Goal: Task Accomplishment & Management: Complete application form

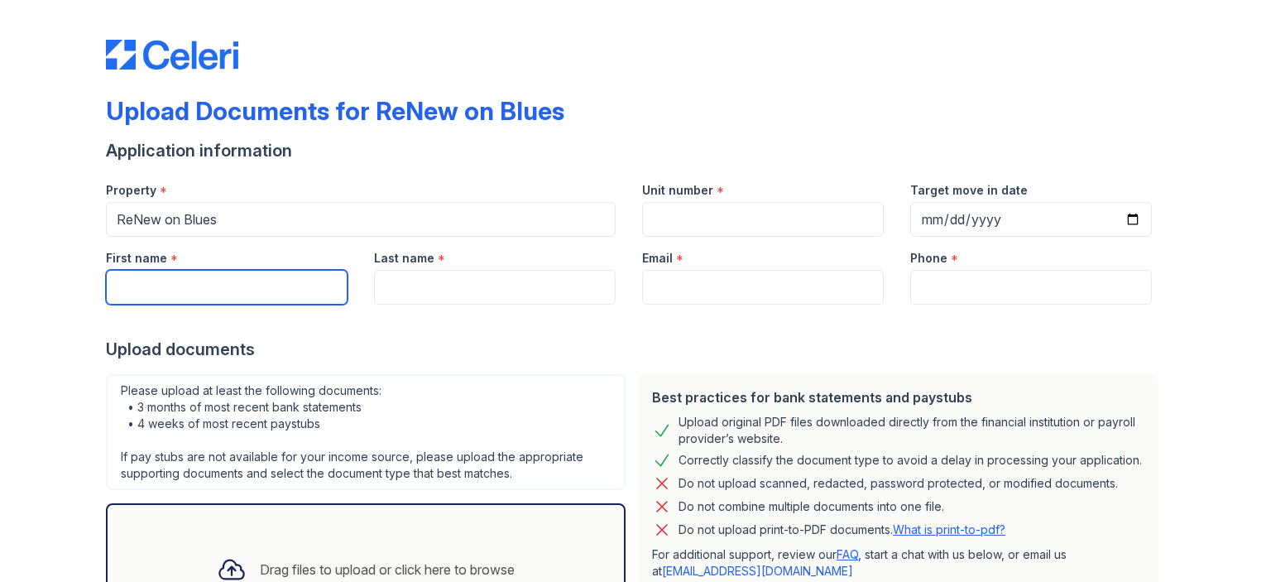
click at [256, 288] on input "First name" at bounding box center [227, 287] width 242 height 35
type input "[PERSON_NAME]"
type input "[PERSON_NAME][EMAIL_ADDRESS][DOMAIN_NAME]"
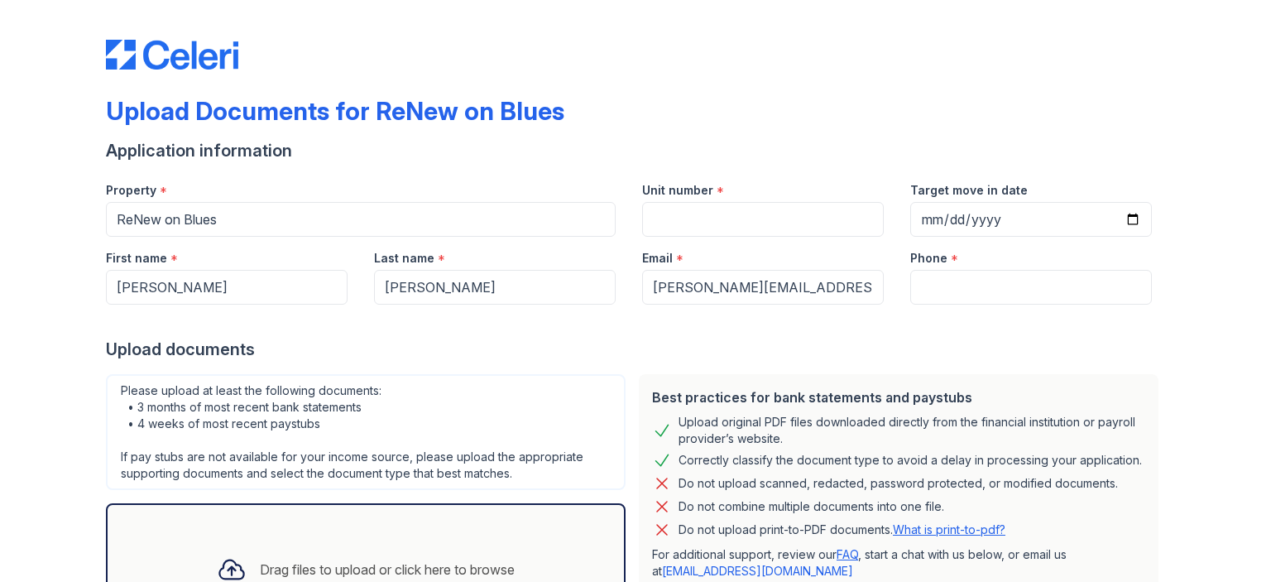
type input "3143041577"
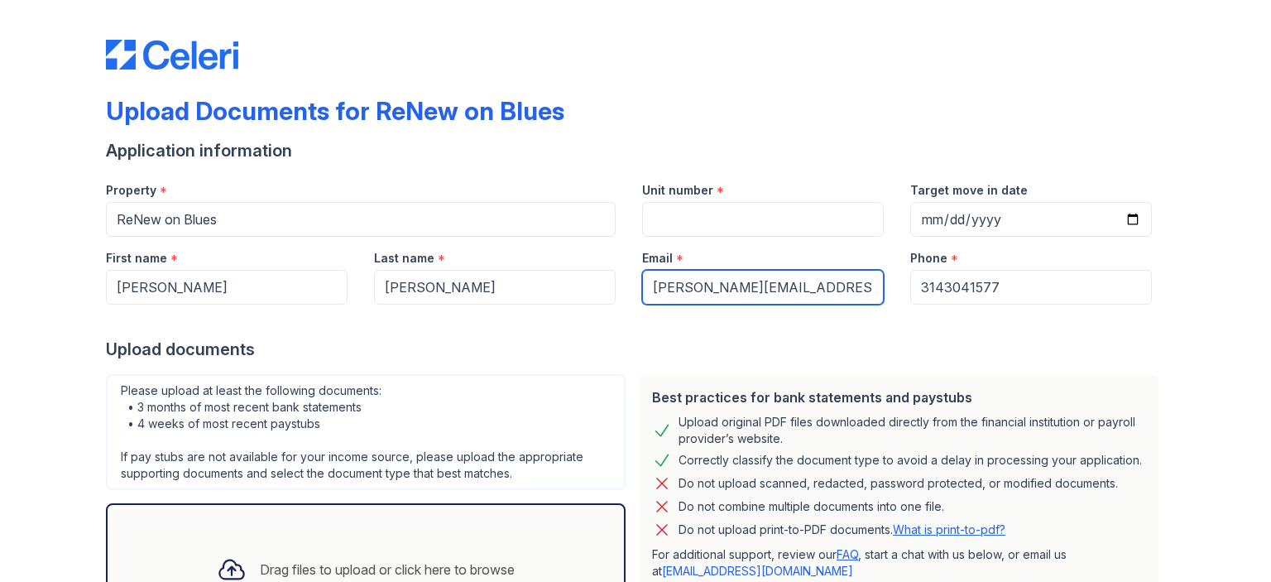
click at [842, 297] on input "[PERSON_NAME][EMAIL_ADDRESS][DOMAIN_NAME]" at bounding box center [763, 287] width 242 height 35
type input "[EMAIL_ADDRESS][DOMAIN_NAME]"
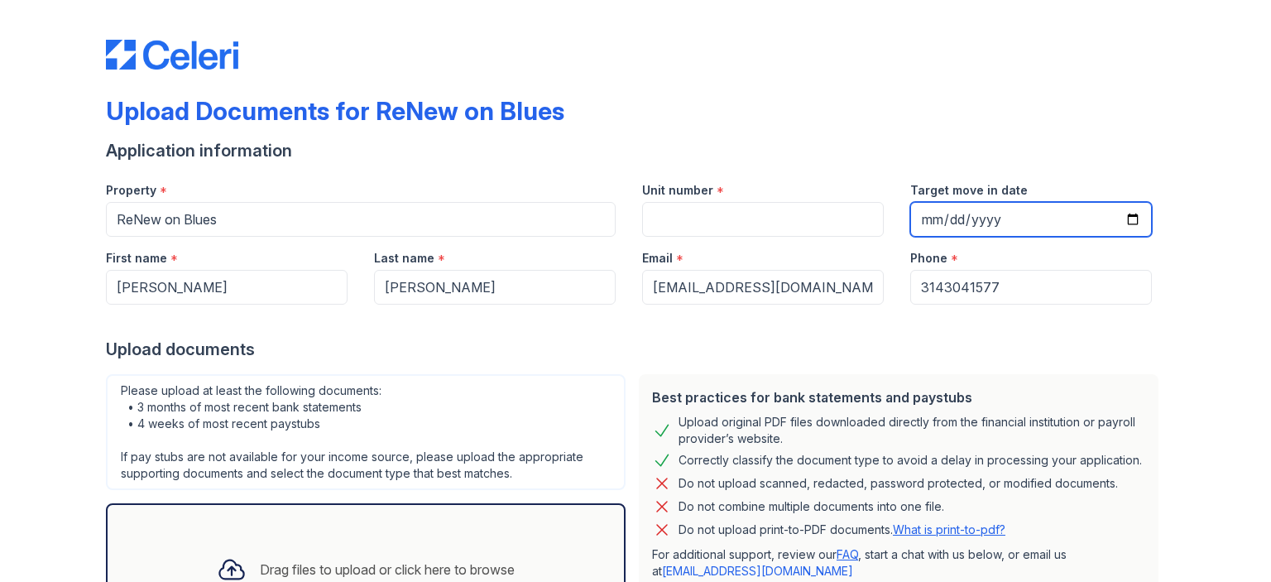
click at [916, 225] on input "Target move in date" at bounding box center [1031, 219] width 242 height 35
type input "[DATE]"
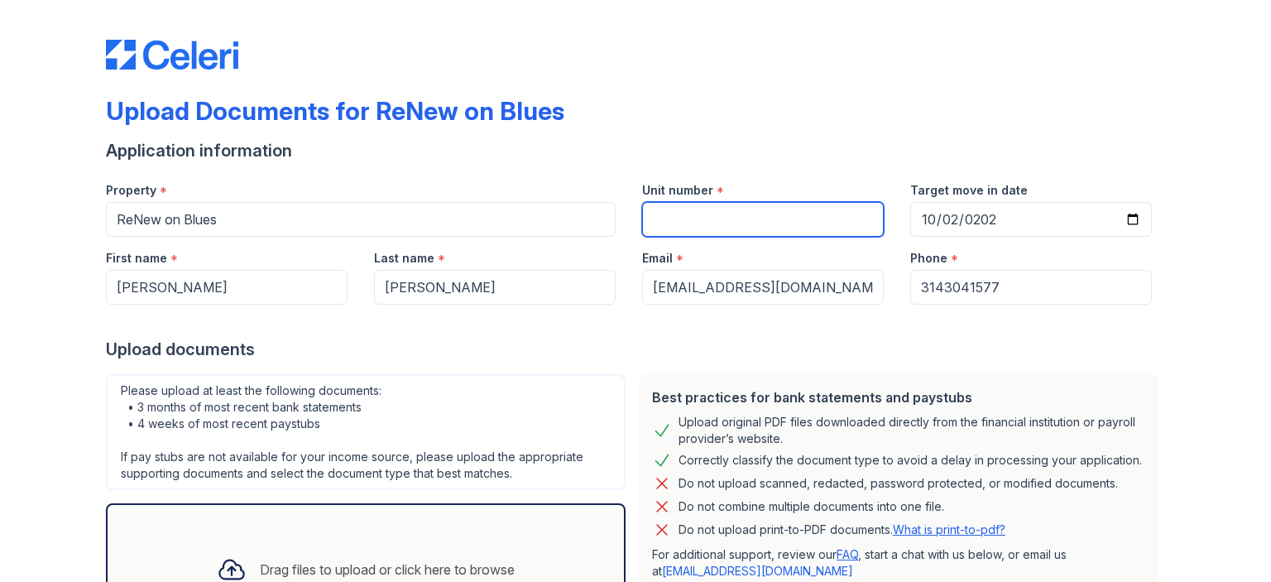
click at [723, 219] on input "Unit number" at bounding box center [763, 219] width 242 height 35
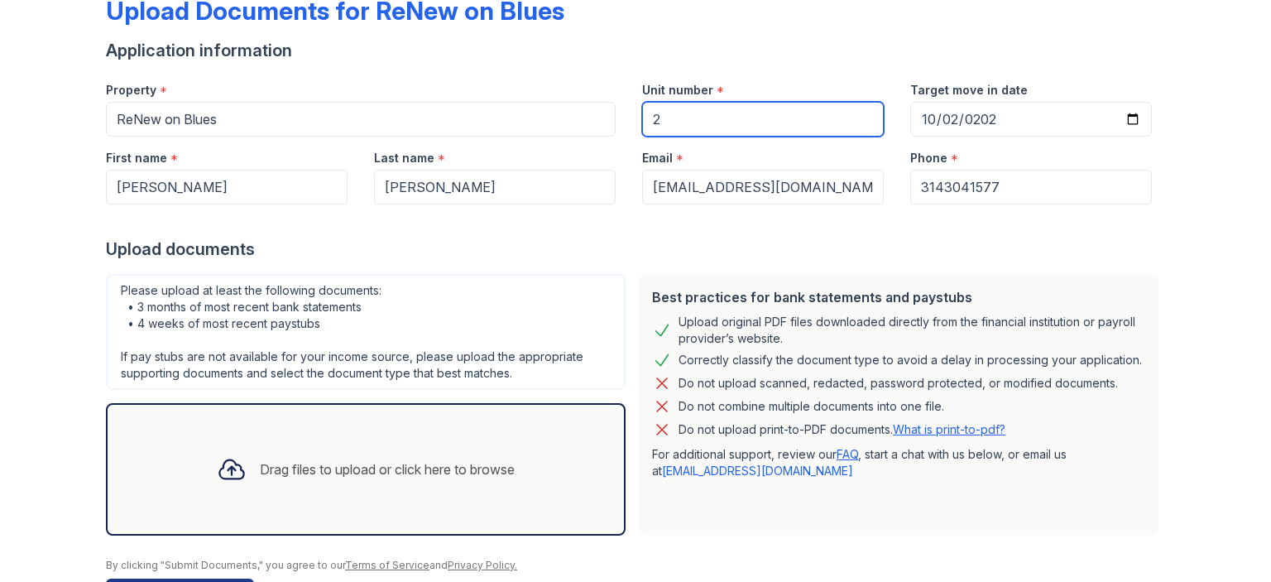
scroll to position [156, 0]
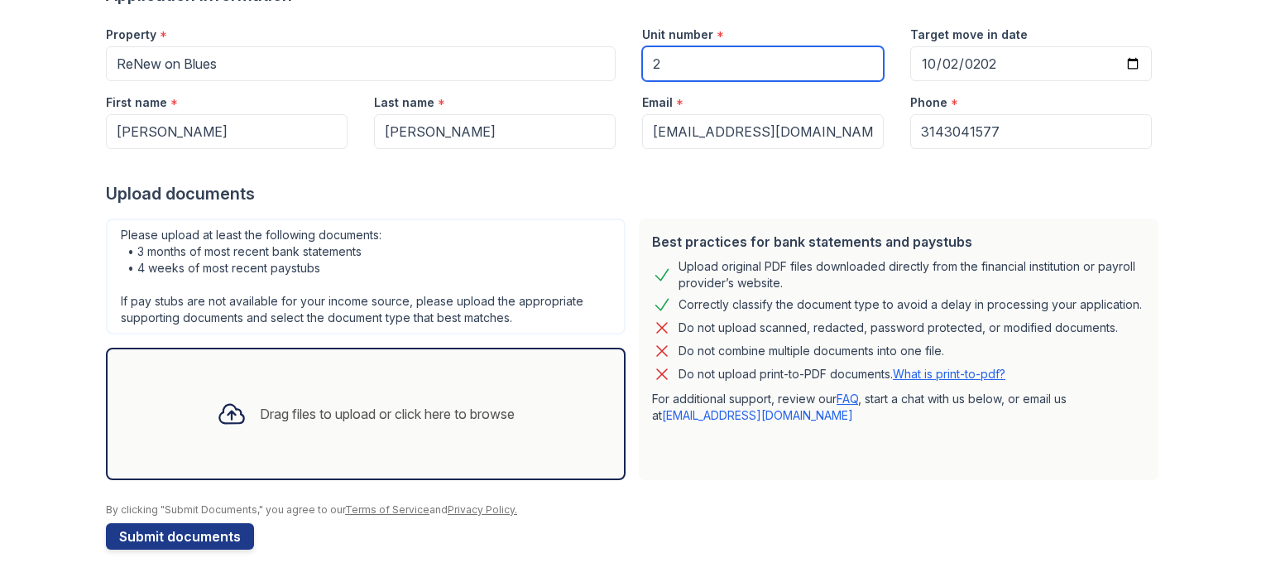
type input "2"
click at [347, 412] on div "Drag files to upload or click here to browse" at bounding box center [387, 414] width 255 height 20
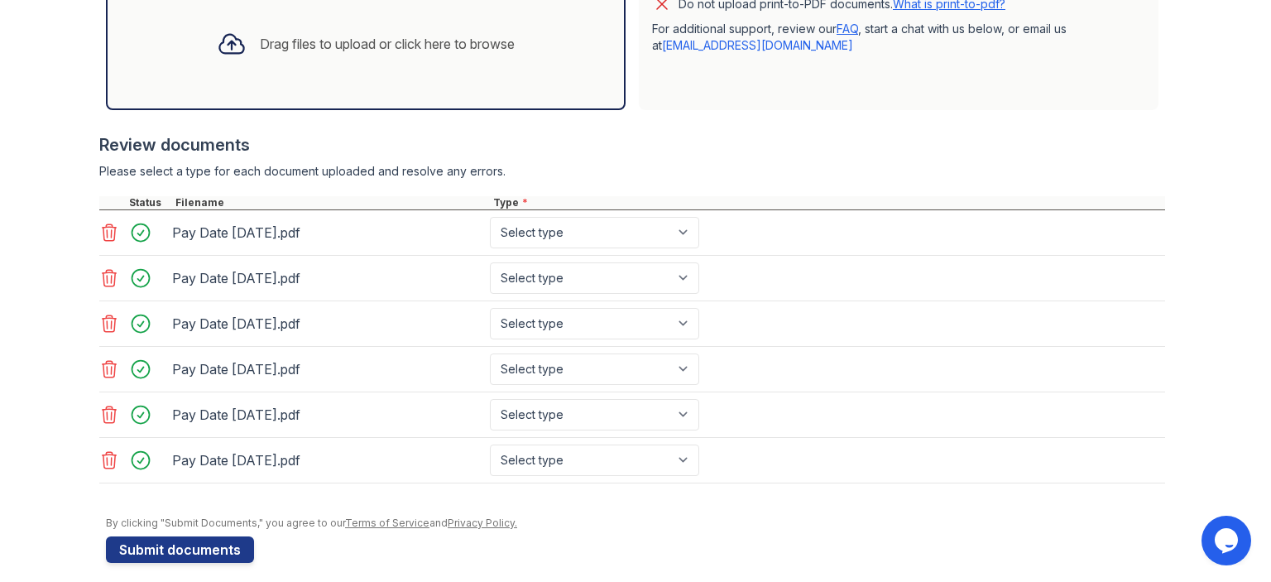
scroll to position [535, 0]
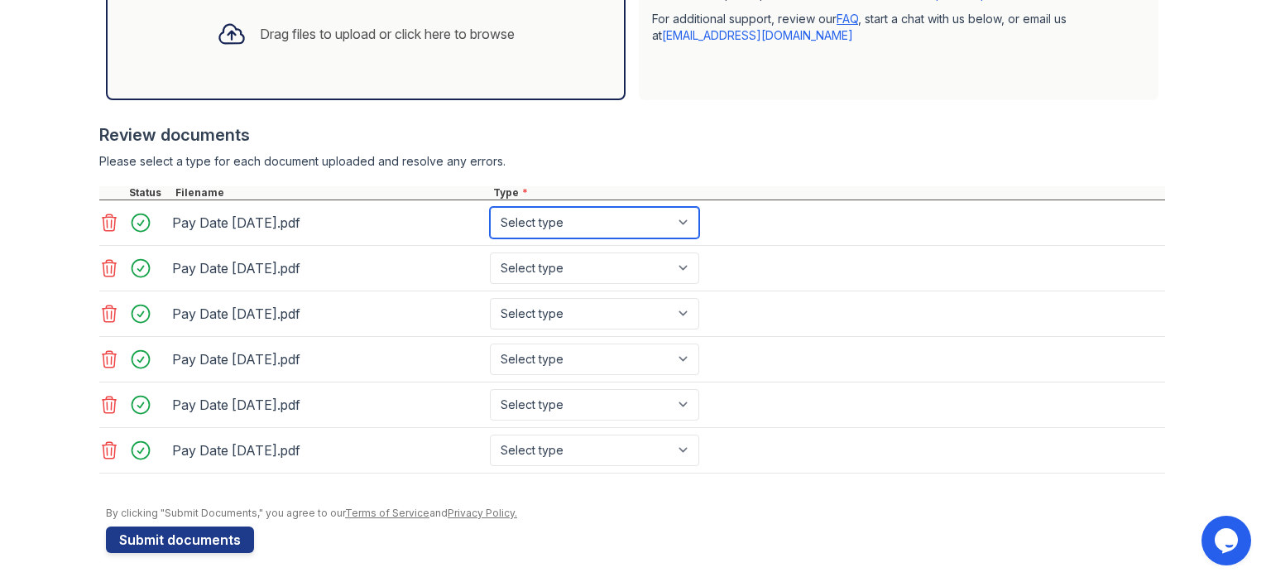
click at [679, 218] on select "Select type Paystub Bank Statement Offer Letter Tax Documents Benefit Award Let…" at bounding box center [594, 222] width 209 height 31
select select "paystub"
click at [490, 207] on select "Select type Paystub Bank Statement Offer Letter Tax Documents Benefit Award Let…" at bounding box center [594, 222] width 209 height 31
click at [687, 259] on select "Select type Paystub Bank Statement Offer Letter Tax Documents Benefit Award Let…" at bounding box center [594, 267] width 209 height 31
select select "paystub"
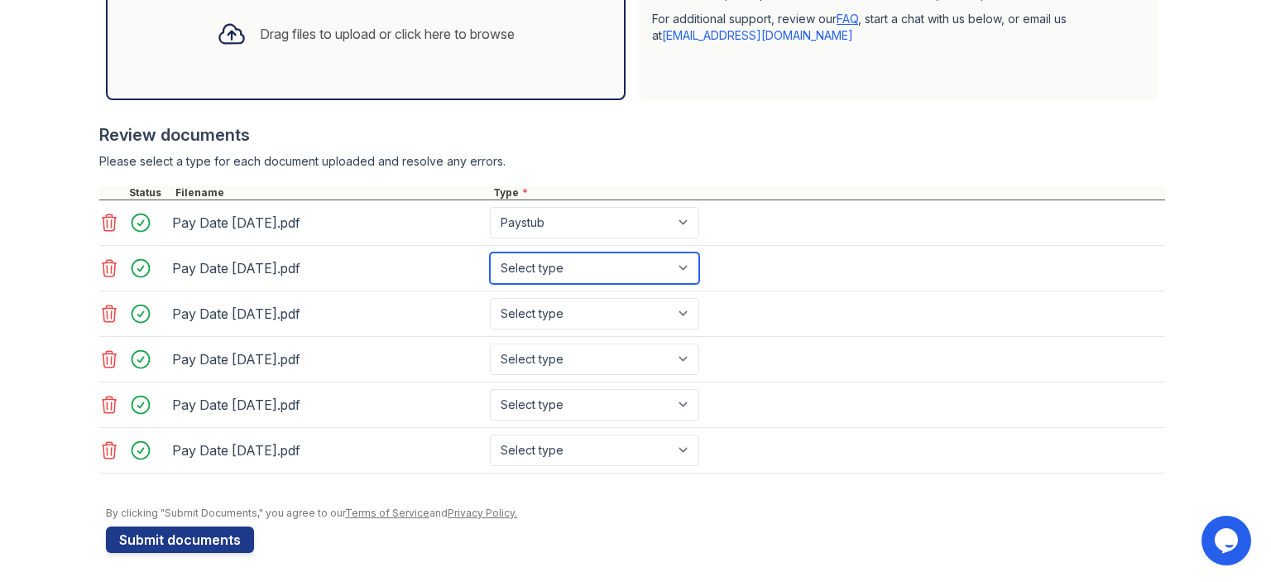
click at [490, 252] on select "Select type Paystub Bank Statement Offer Letter Tax Documents Benefit Award Let…" at bounding box center [594, 267] width 209 height 31
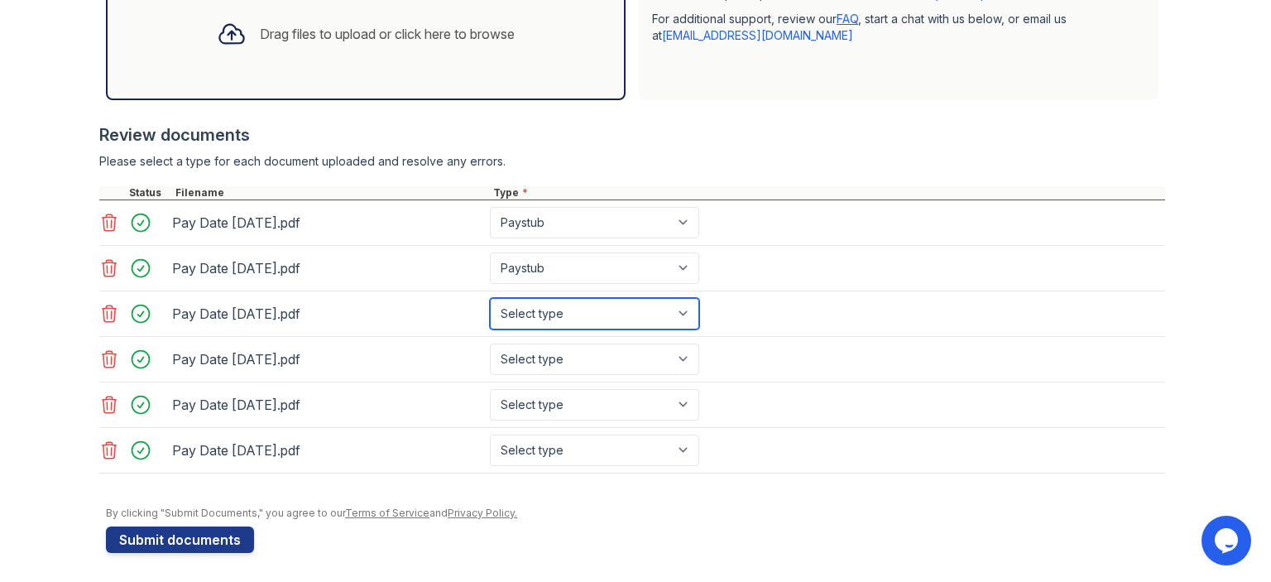
click at [682, 304] on select "Select type Paystub Bank Statement Offer Letter Tax Documents Benefit Award Let…" at bounding box center [594, 313] width 209 height 31
select select "paystub"
click at [490, 298] on select "Select type Paystub Bank Statement Offer Letter Tax Documents Benefit Award Let…" at bounding box center [594, 313] width 209 height 31
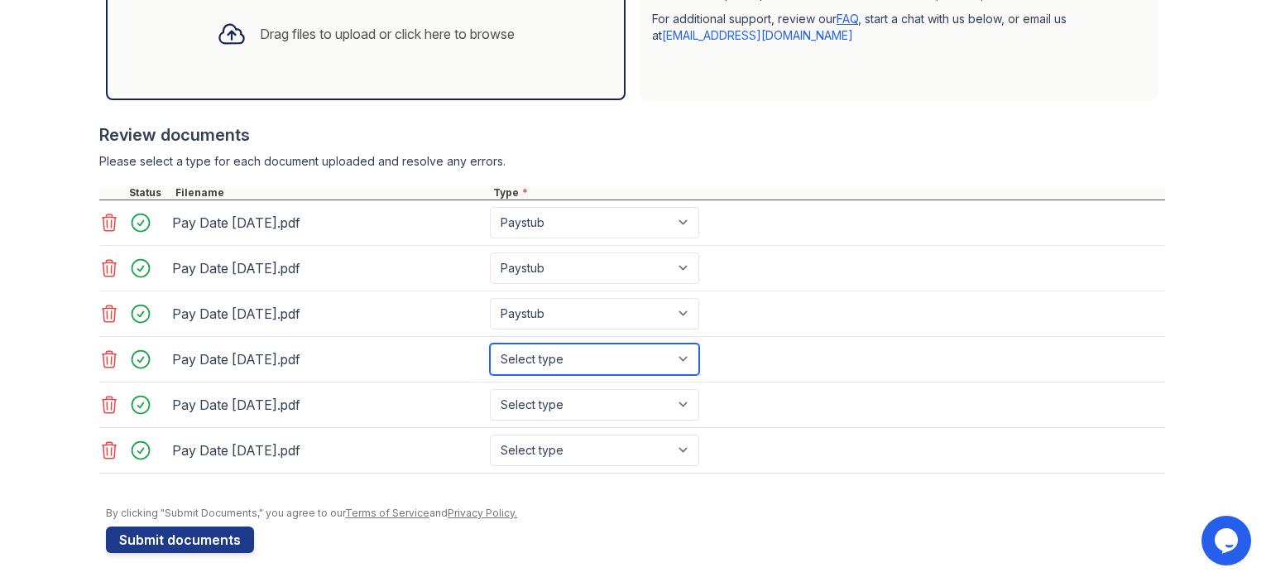
click at [681, 360] on select "Select type Paystub Bank Statement Offer Letter Tax Documents Benefit Award Let…" at bounding box center [594, 358] width 209 height 31
select select "paystub"
click at [490, 343] on select "Select type Paystub Bank Statement Offer Letter Tax Documents Benefit Award Let…" at bounding box center [594, 358] width 209 height 31
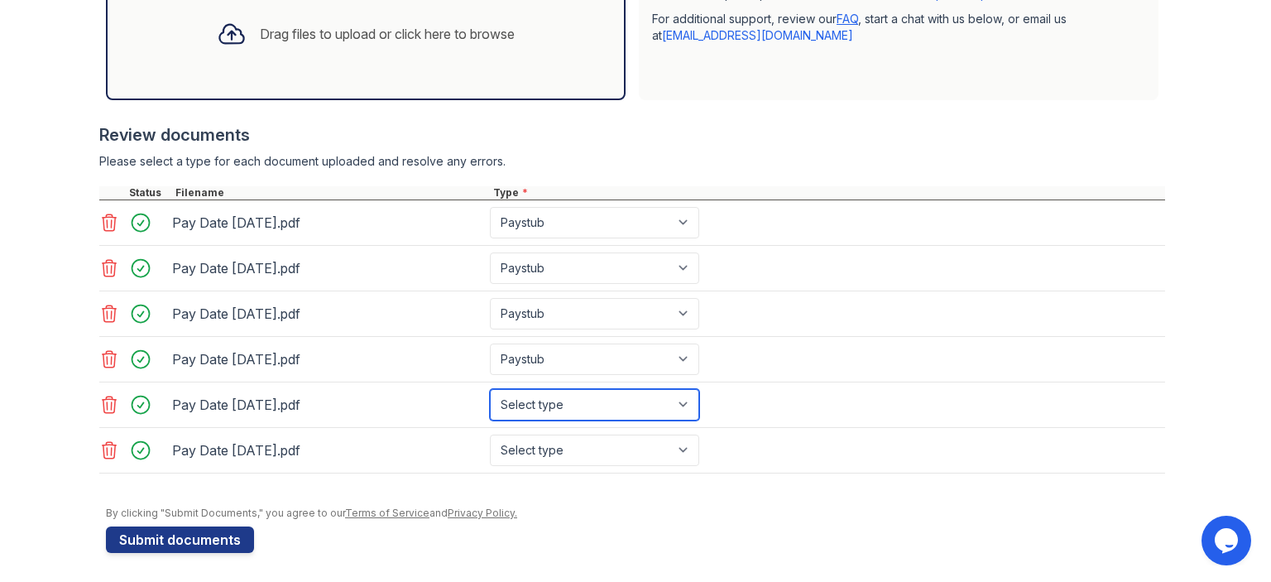
click at [683, 399] on select "Select type Paystub Bank Statement Offer Letter Tax Documents Benefit Award Let…" at bounding box center [594, 404] width 209 height 31
select select "paystub"
click at [490, 389] on select "Select type Paystub Bank Statement Offer Letter Tax Documents Benefit Award Let…" at bounding box center [594, 404] width 209 height 31
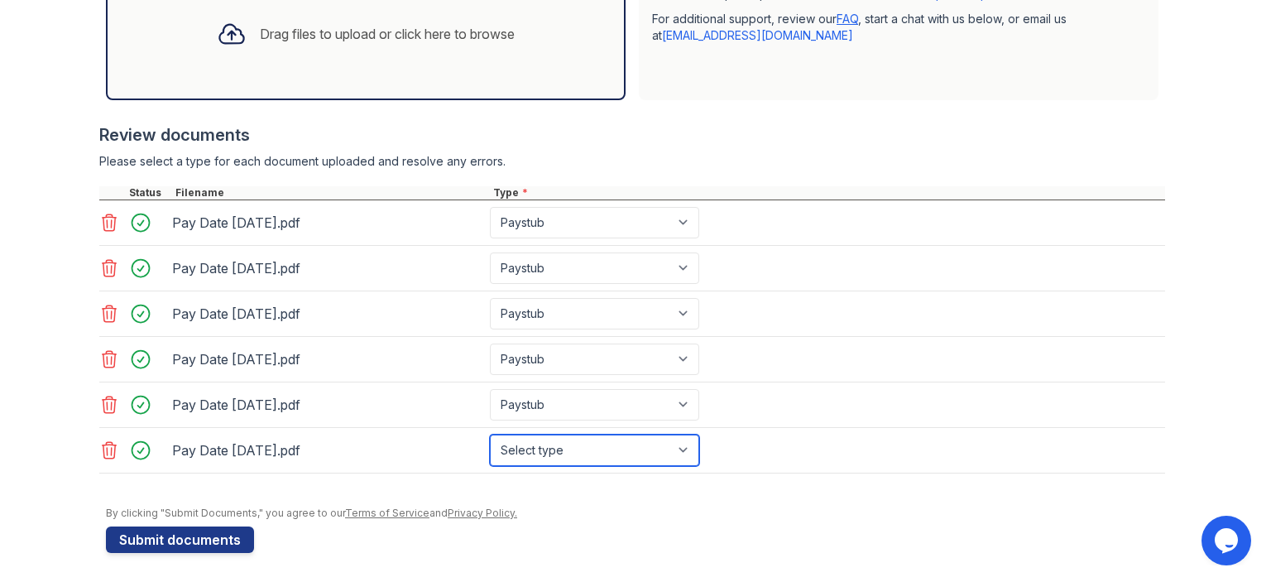
click at [678, 448] on select "Select type Paystub Bank Statement Offer Letter Tax Documents Benefit Award Let…" at bounding box center [594, 449] width 209 height 31
select select "paystub"
click at [490, 434] on select "Select type Paystub Bank Statement Offer Letter Tax Documents Benefit Award Let…" at bounding box center [594, 449] width 209 height 31
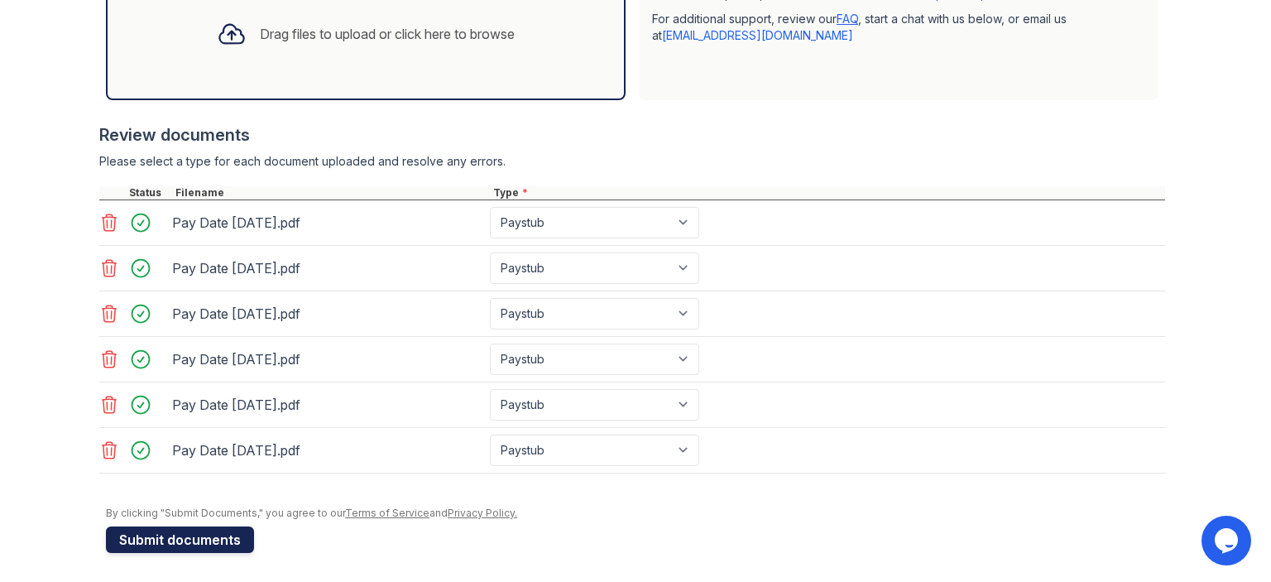
click at [198, 530] on button "Submit documents" at bounding box center [180, 539] width 148 height 26
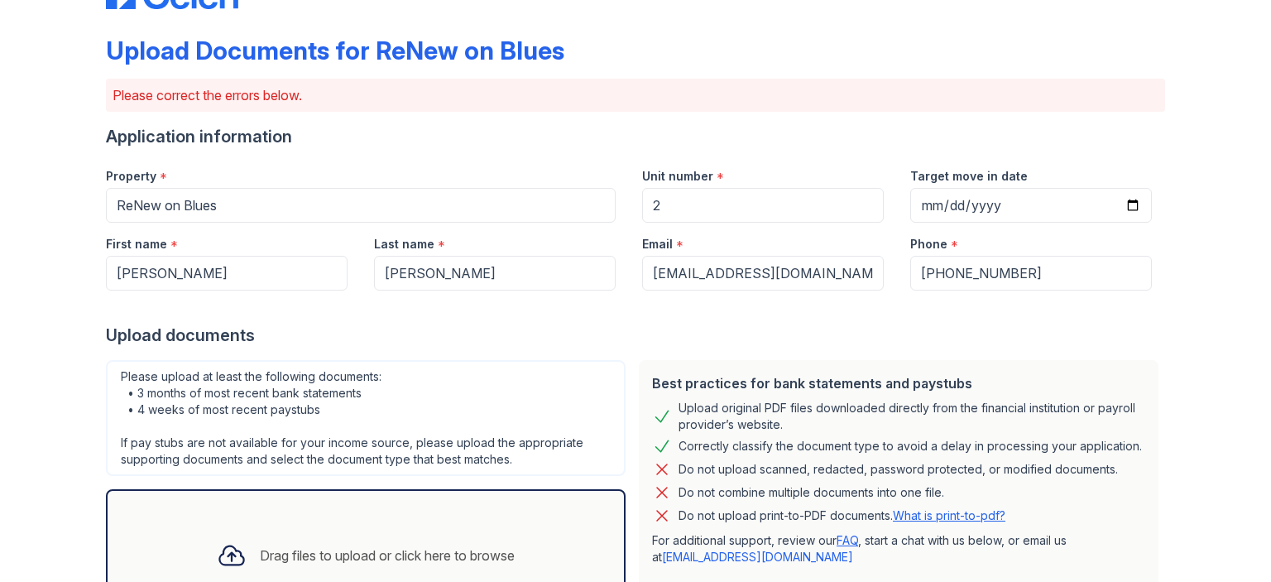
scroll to position [0, 0]
